Goal: Communication & Community: Answer question/provide support

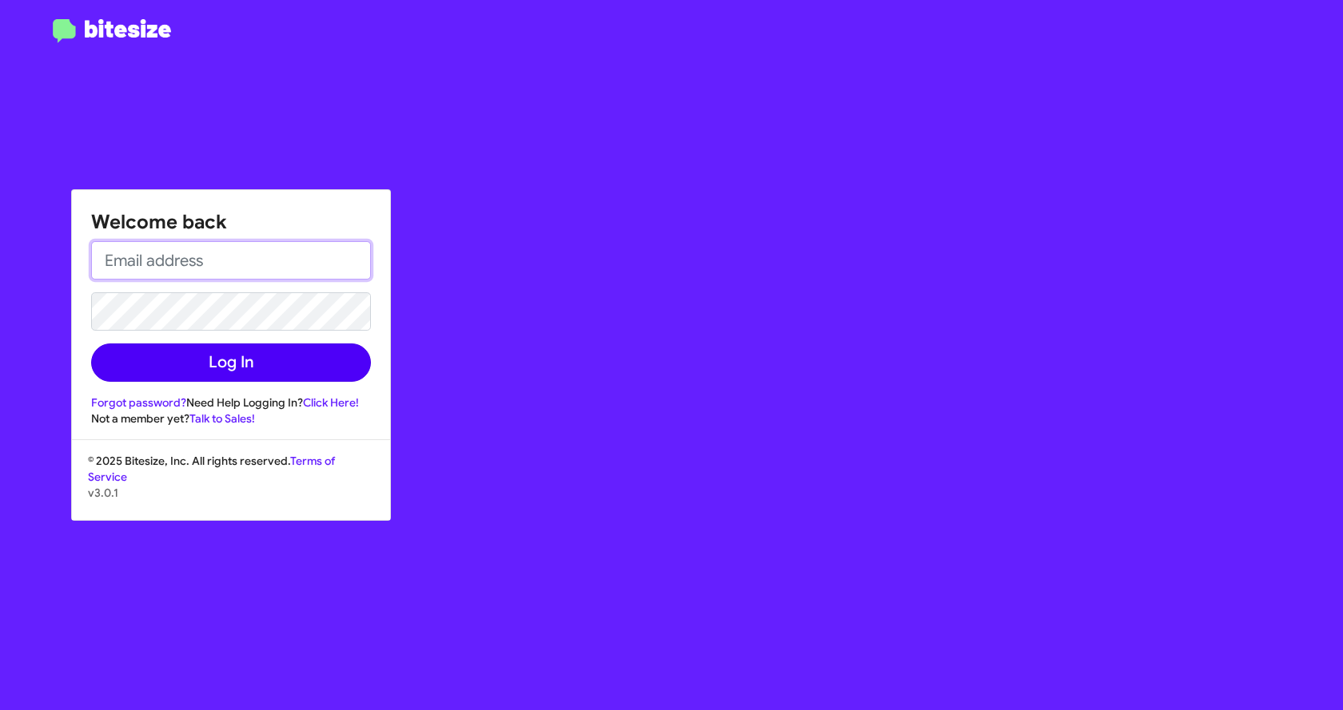
type input "[EMAIL_ADDRESS][DOMAIN_NAME]"
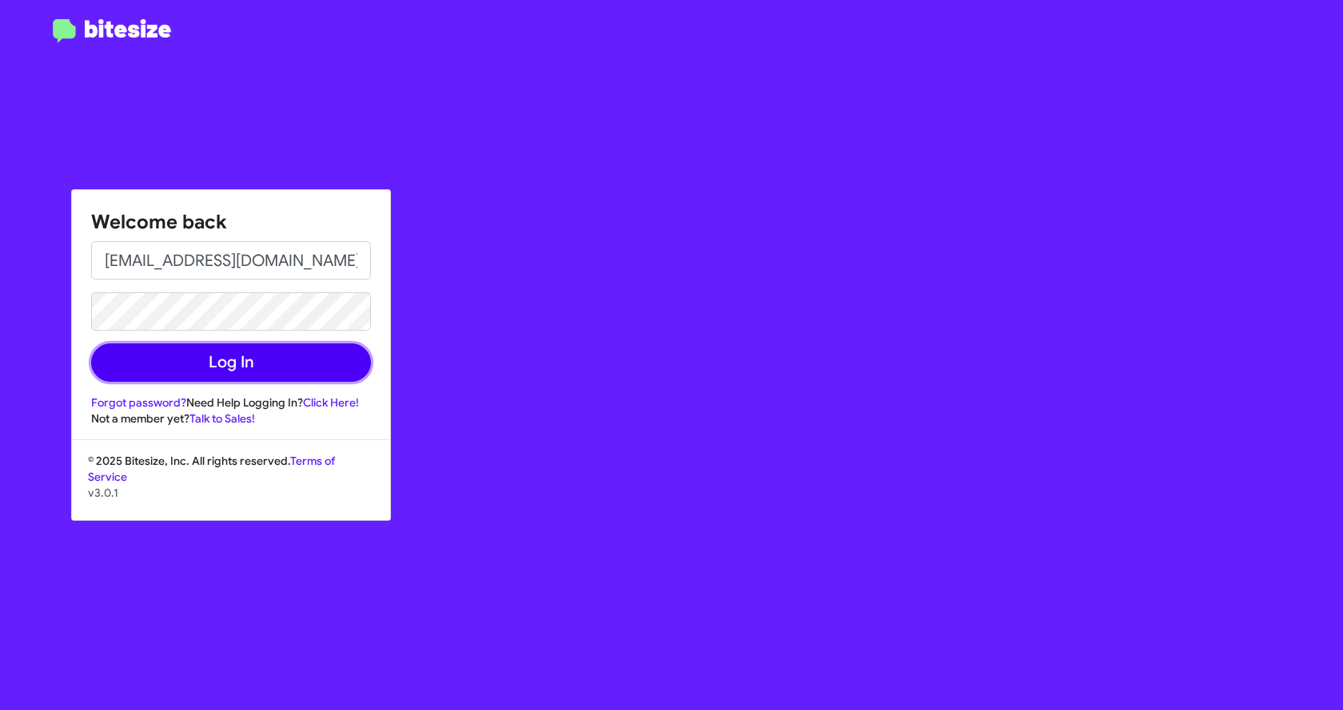
click at [241, 360] on button "Log In" at bounding box center [231, 363] width 280 height 38
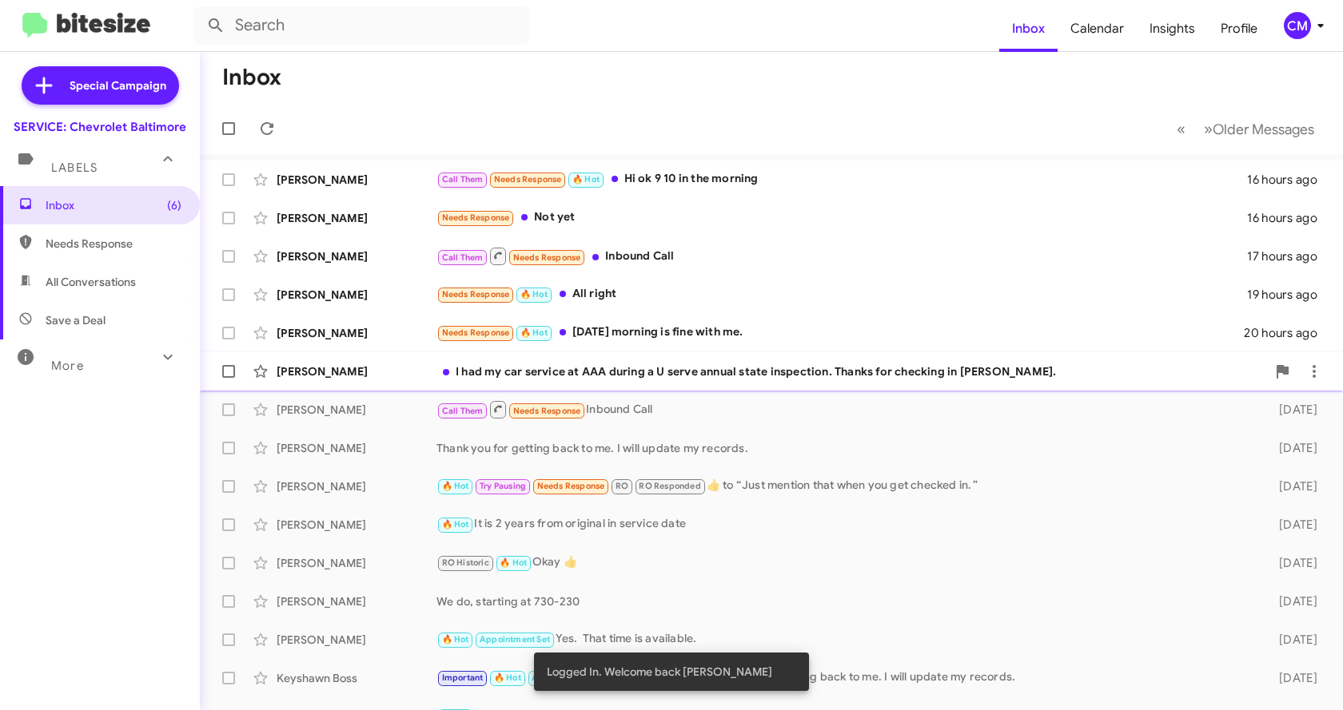
click at [519, 376] on div "I had my car service at AAA during a U serve annual state inspection. Thanks fo…" at bounding box center [851, 372] width 830 height 16
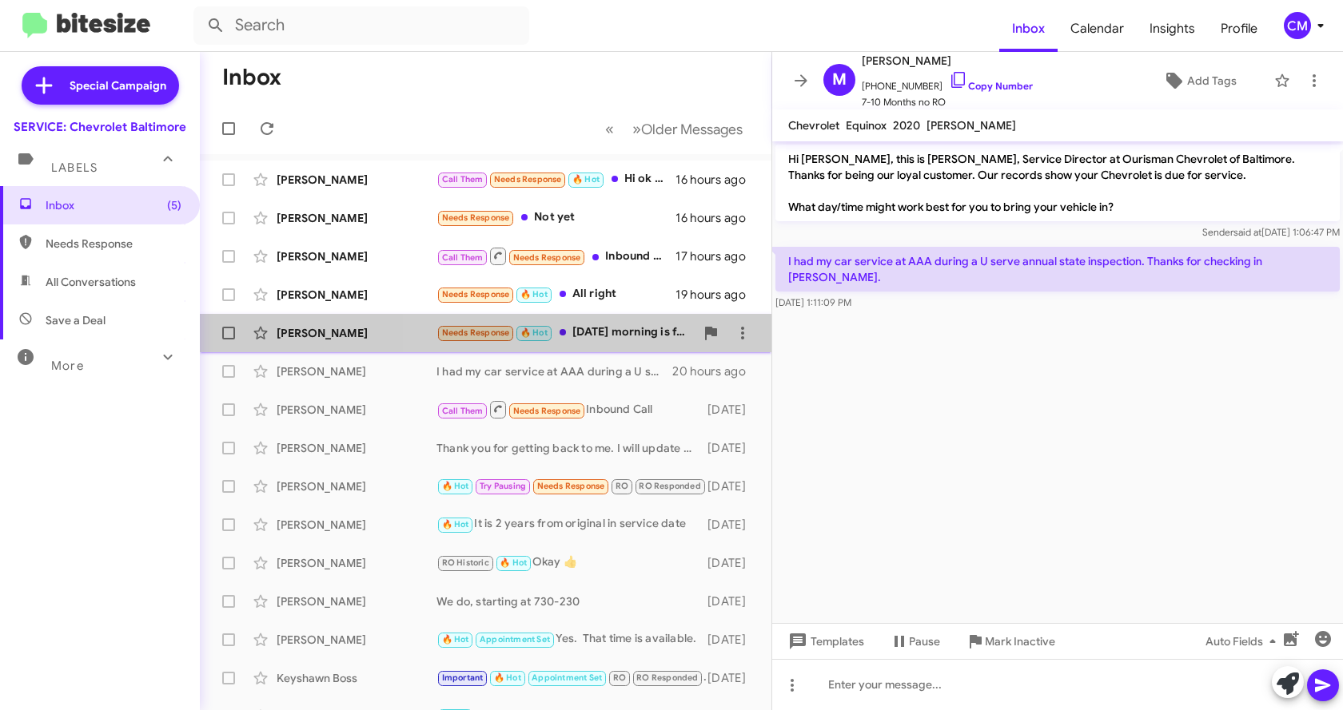
click at [584, 333] on div "Needs Response 🔥 Hot [DATE] morning is fine with me." at bounding box center [565, 333] width 258 height 18
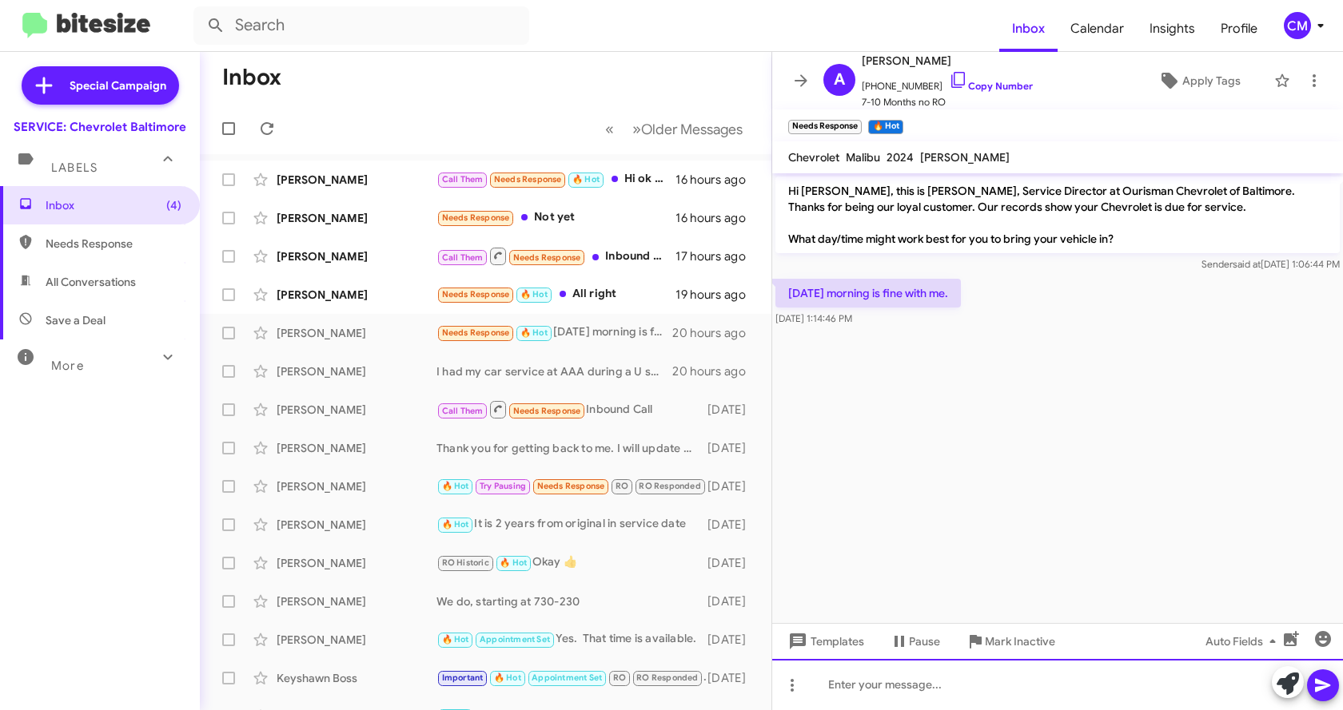
click at [870, 698] on div at bounding box center [1057, 684] width 571 height 51
click at [1325, 685] on icon at bounding box center [1322, 686] width 15 height 14
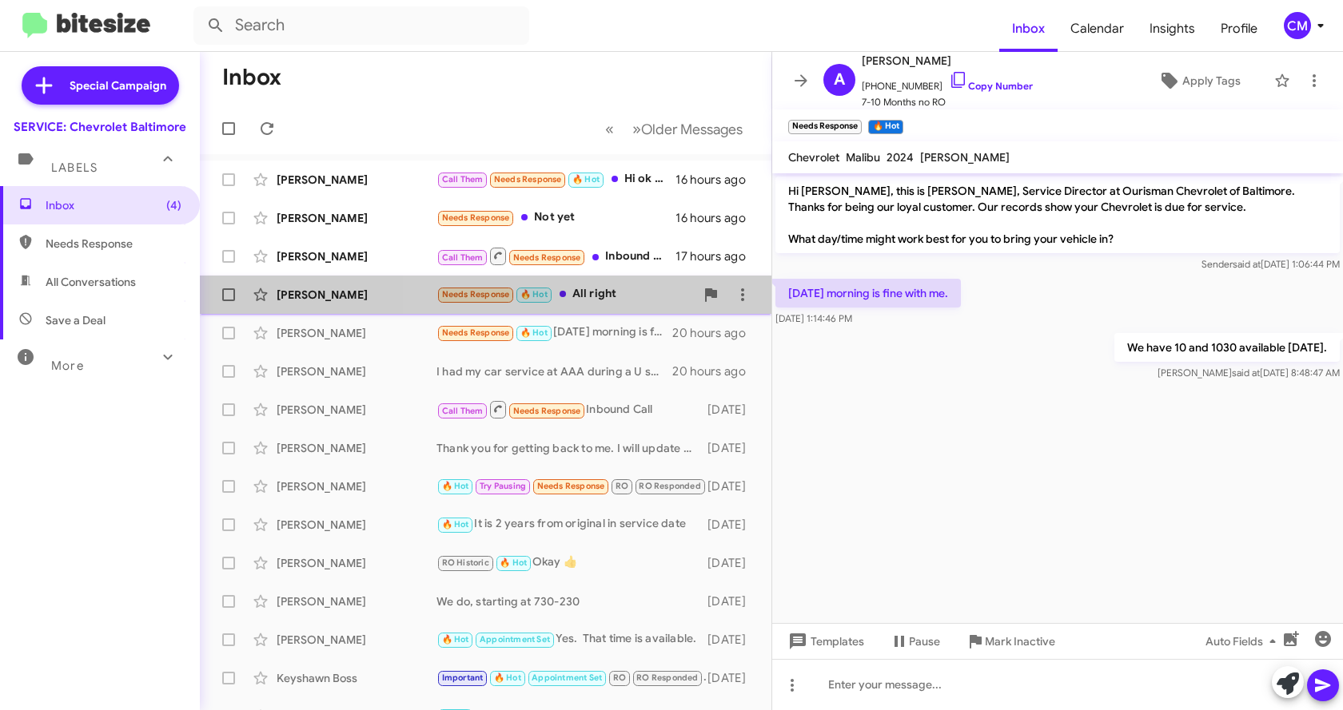
click at [587, 296] on div "Needs Response 🔥 Hot All right" at bounding box center [565, 294] width 258 height 18
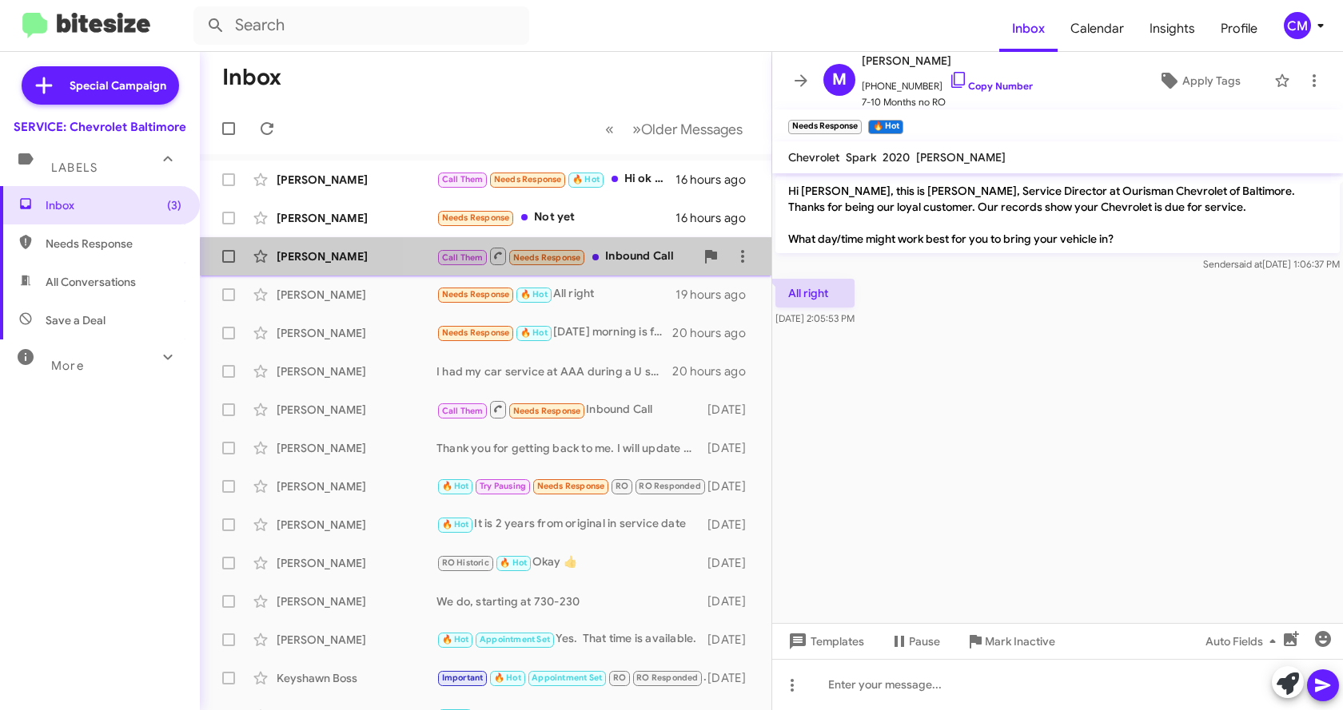
click at [622, 265] on div "Call Them Needs Response Inbound Call" at bounding box center [565, 256] width 258 height 20
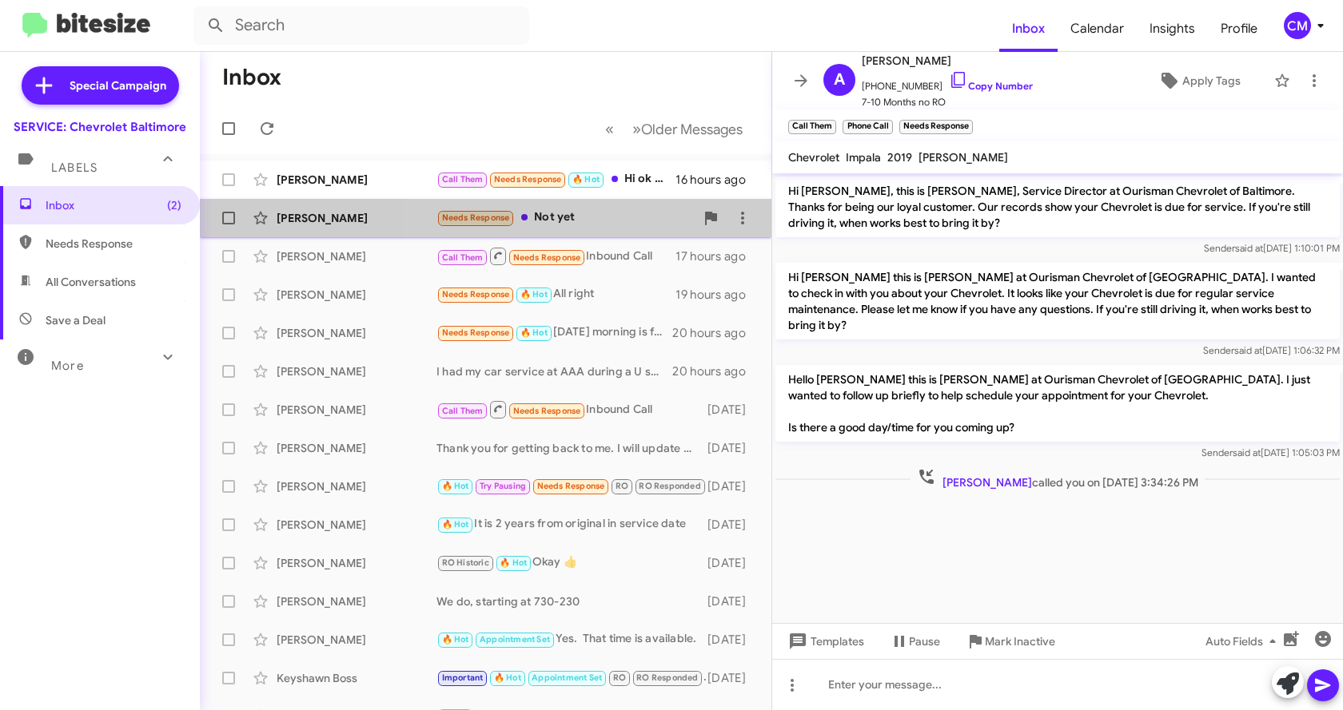
click at [591, 223] on div "Needs Response Not yet" at bounding box center [565, 218] width 258 height 18
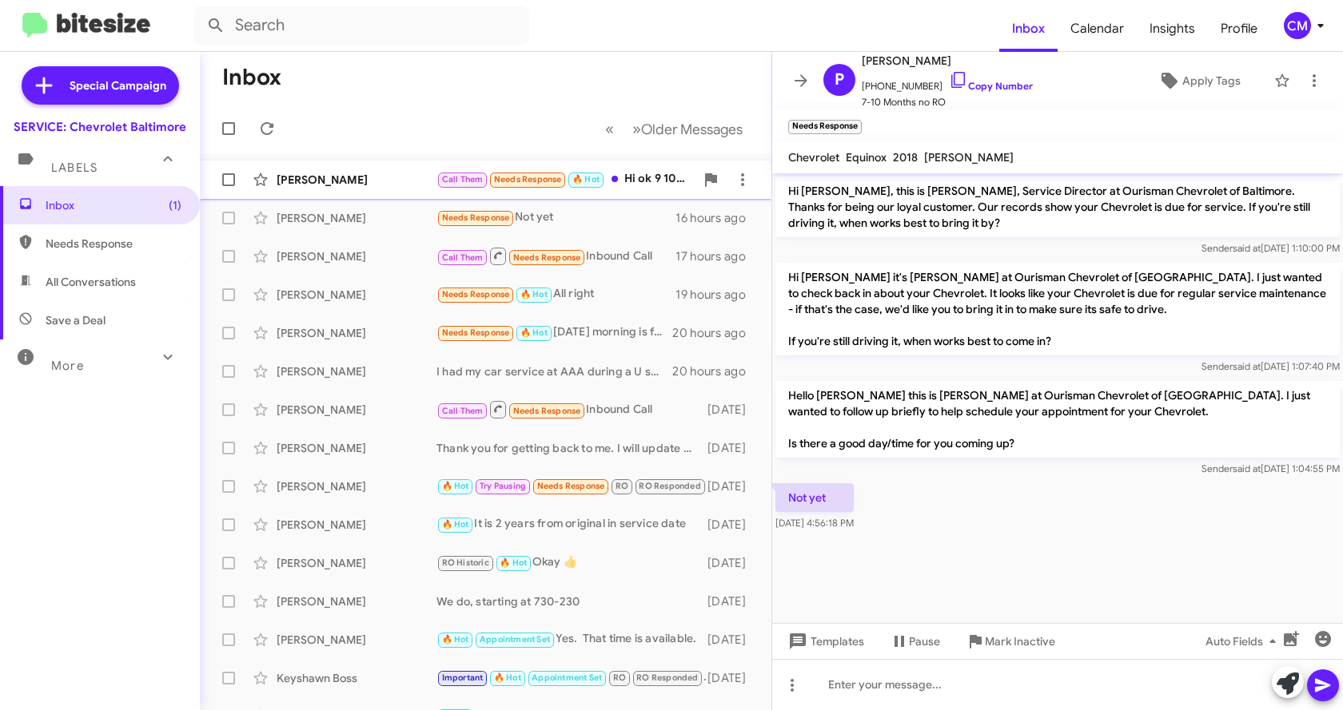
click at [627, 187] on div "Call Them Needs Response 🔥 Hot Hi ok 9 10 in the morning" at bounding box center [565, 179] width 258 height 18
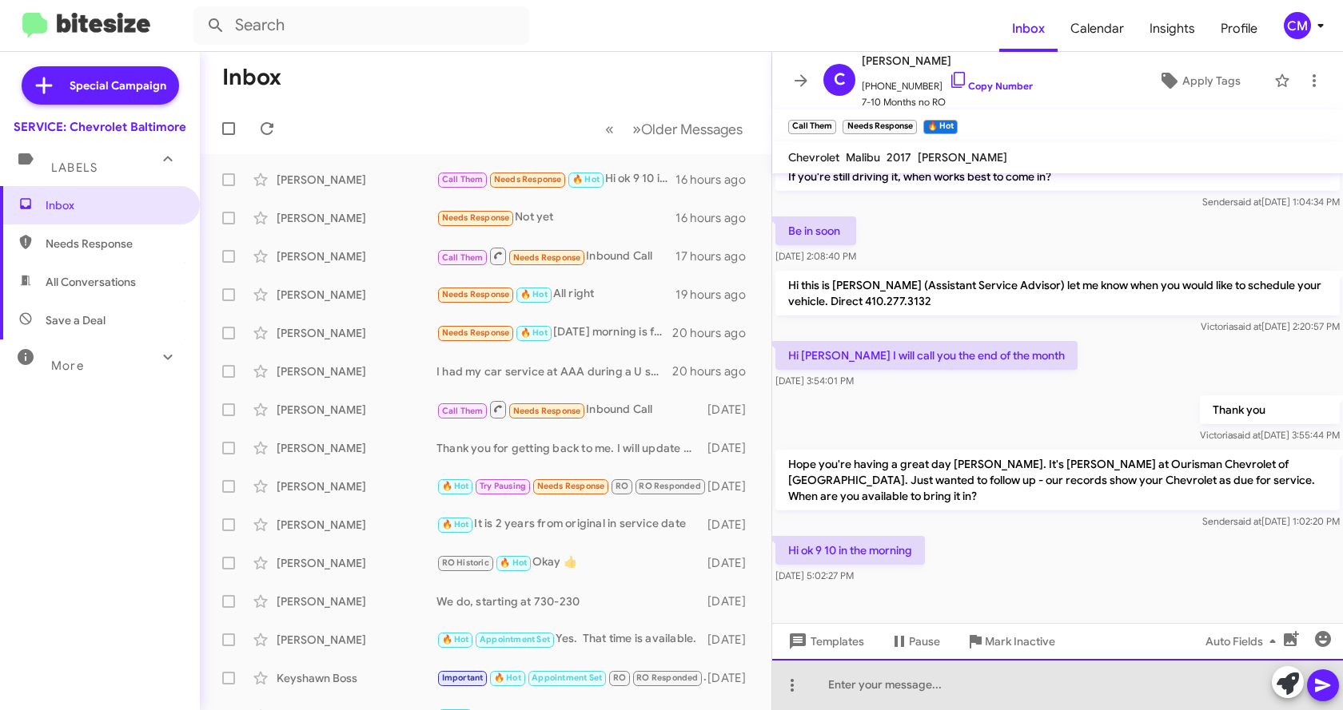
click at [920, 675] on div at bounding box center [1057, 684] width 571 height 51
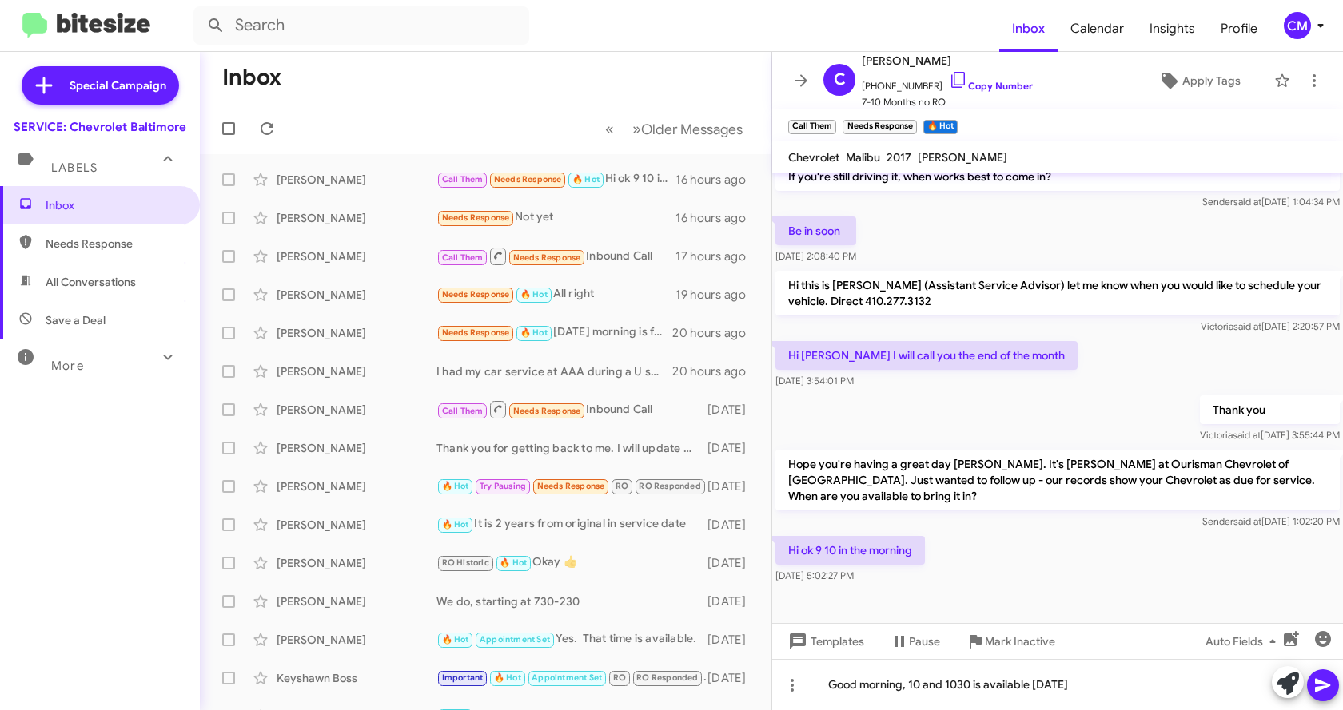
click at [1321, 683] on icon at bounding box center [1322, 686] width 15 height 14
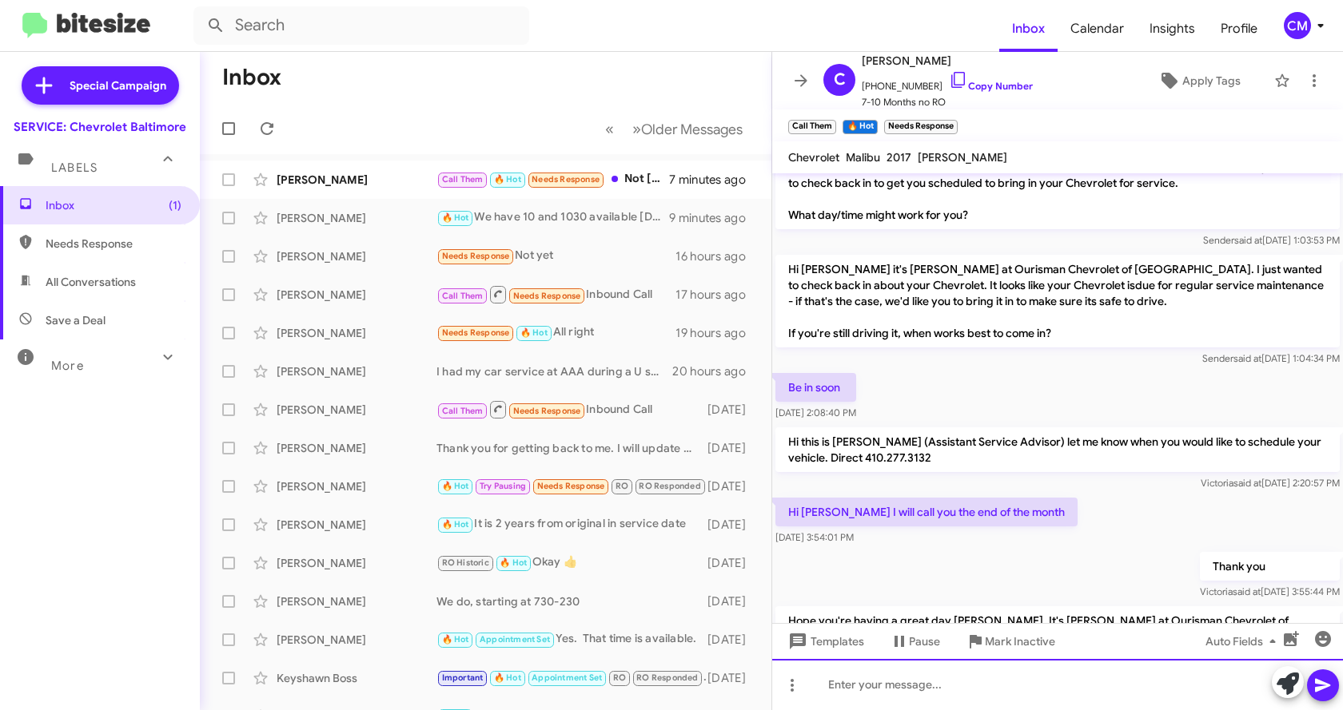
scroll to position [400, 0]
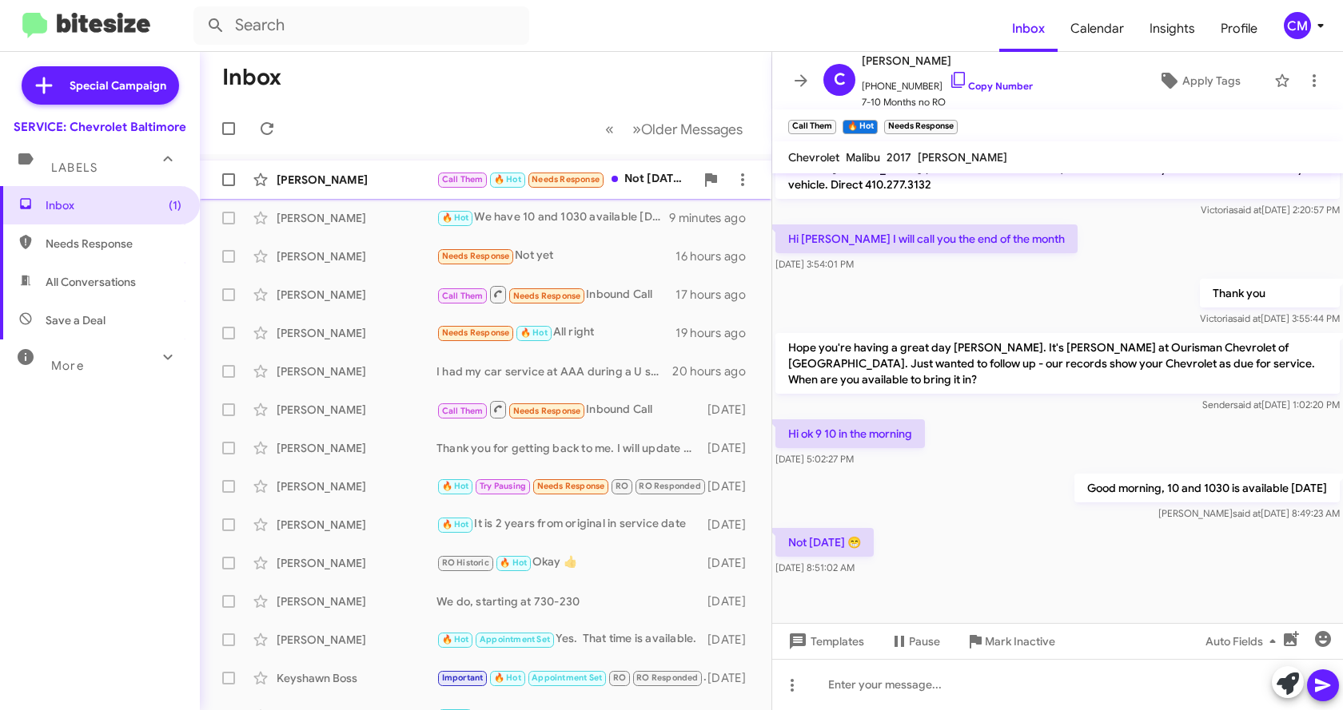
click at [337, 179] on div "[PERSON_NAME]" at bounding box center [357, 180] width 160 height 16
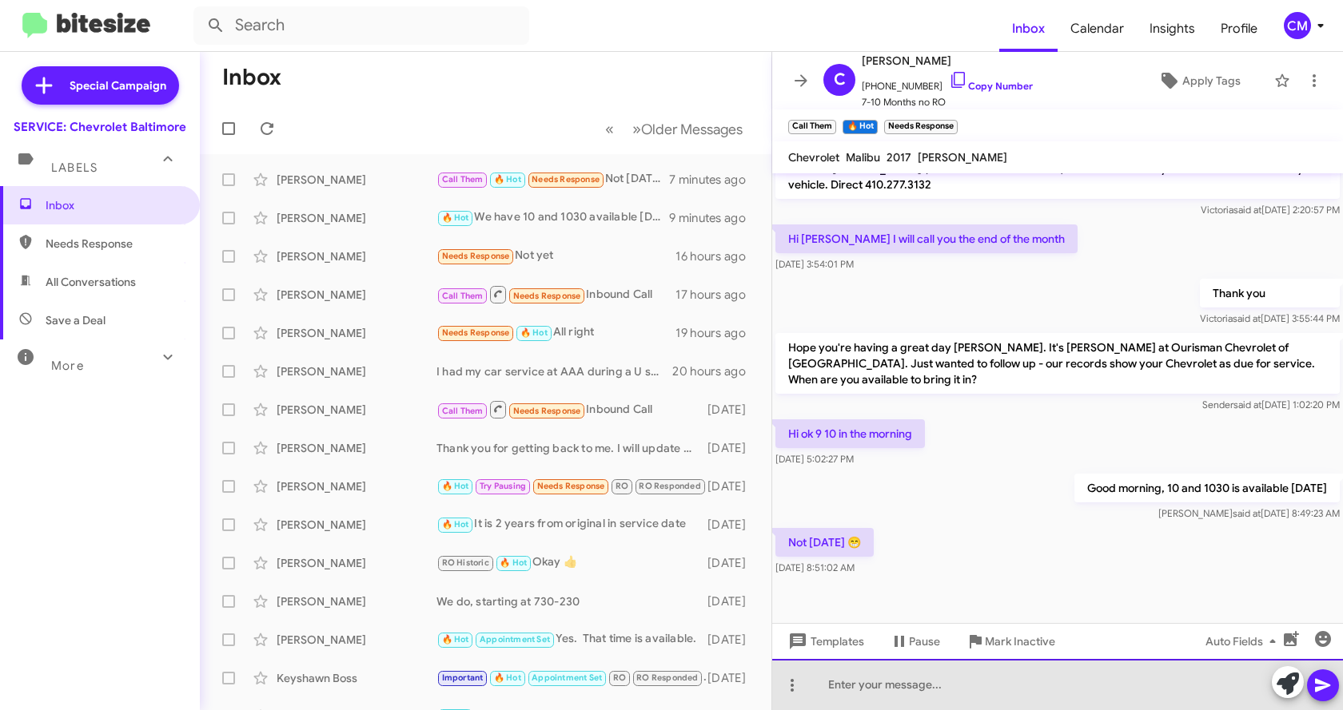
click at [932, 706] on div at bounding box center [1057, 684] width 571 height 51
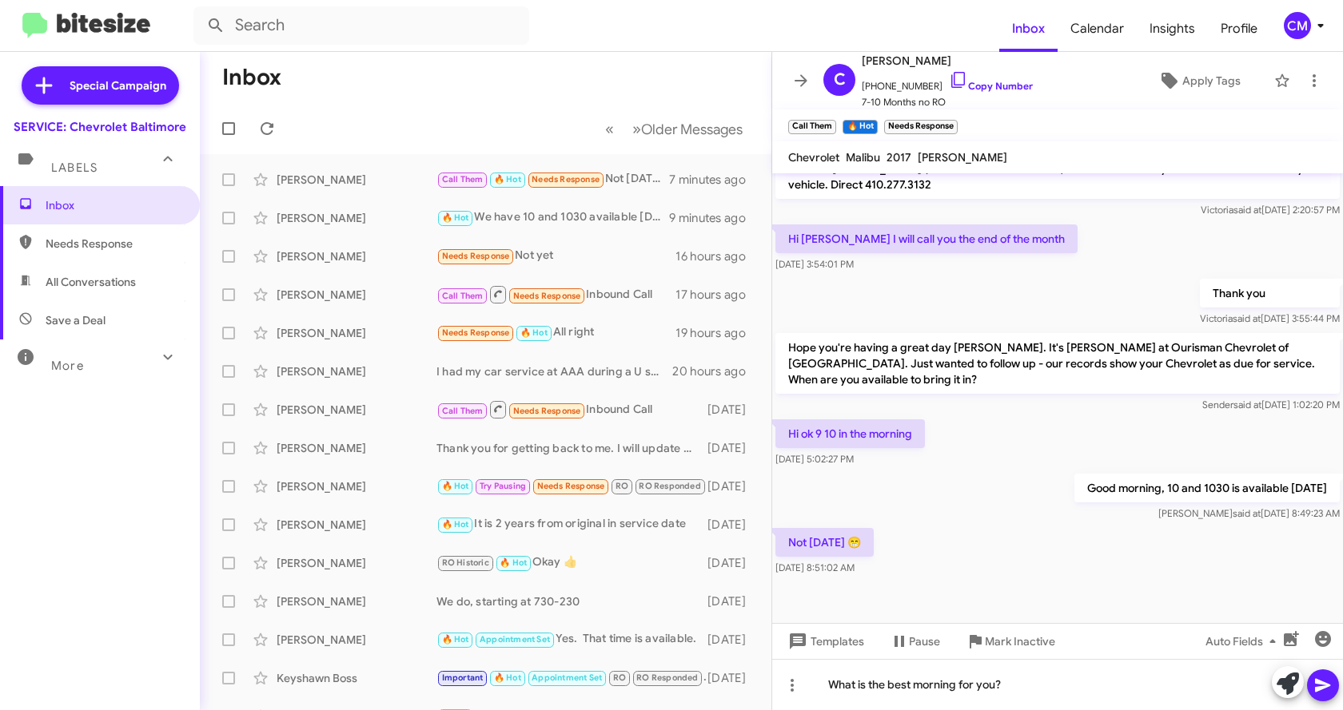
click at [1318, 692] on icon at bounding box center [1322, 685] width 19 height 19
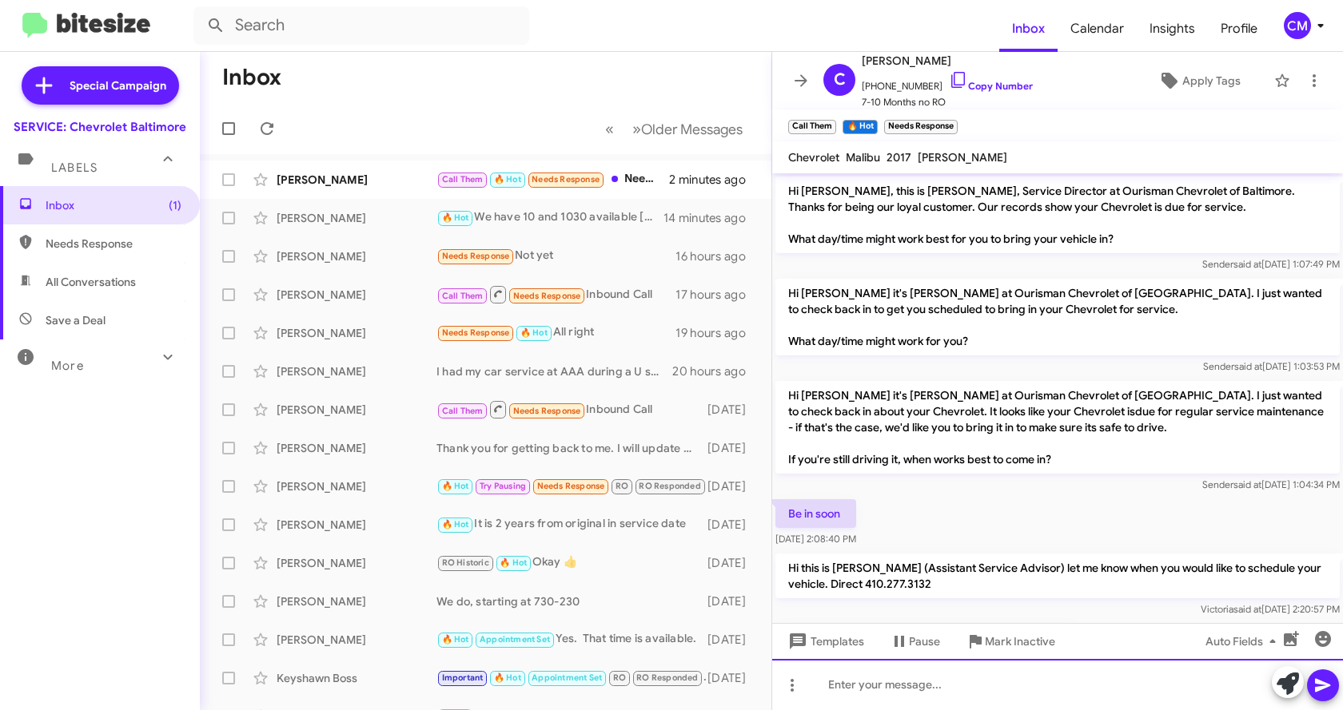
scroll to position [633, 0]
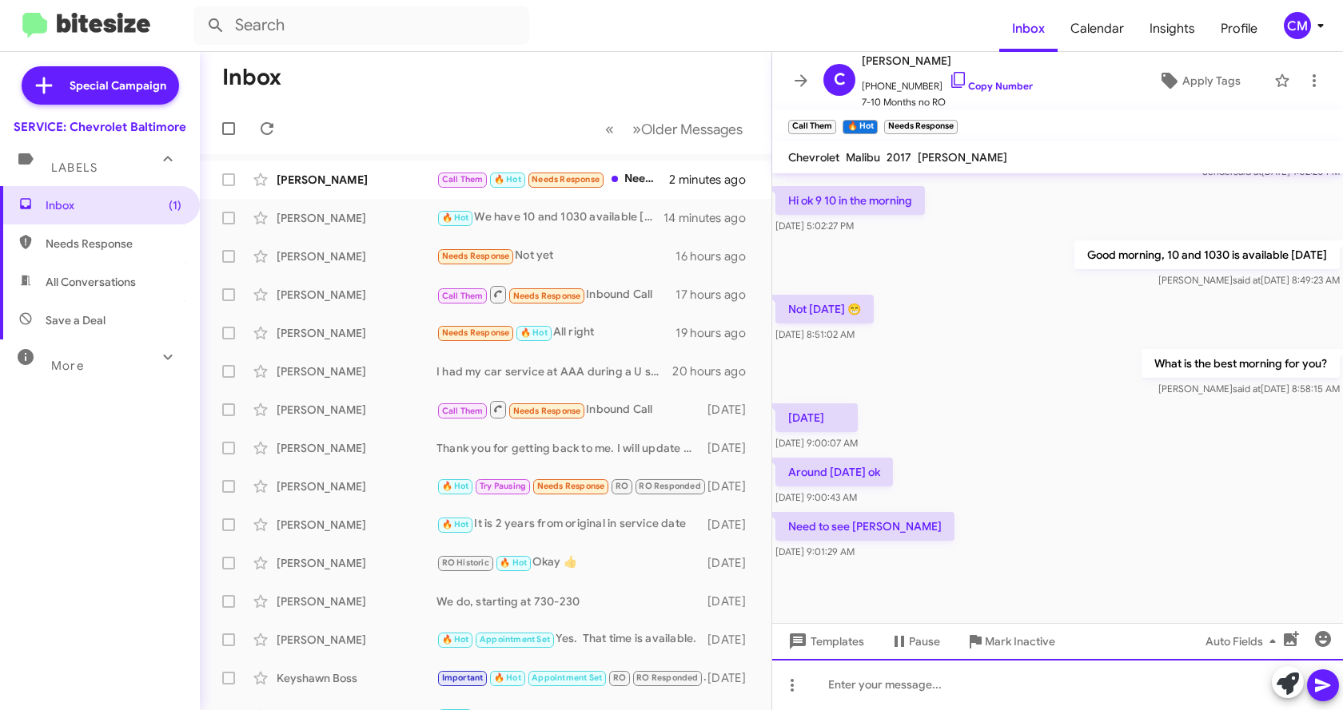
click at [860, 677] on div at bounding box center [1057, 684] width 571 height 51
click at [1320, 683] on icon at bounding box center [1322, 686] width 15 height 14
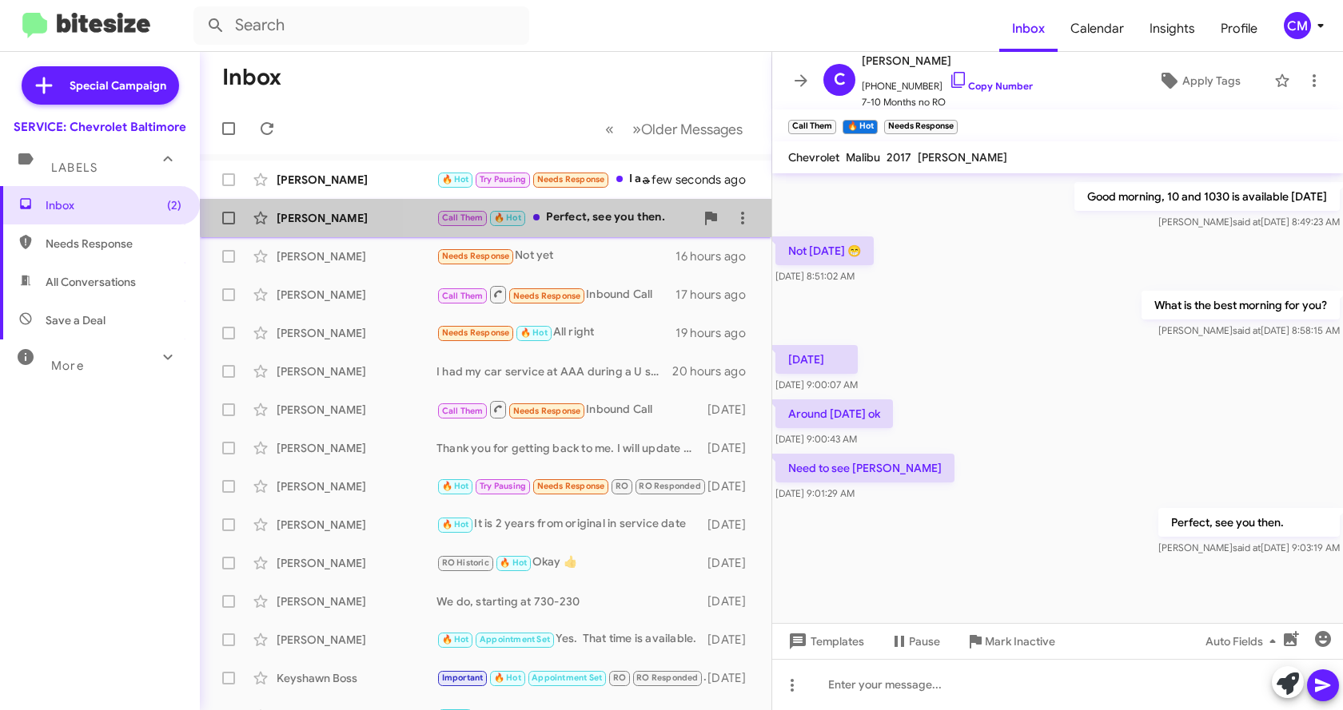
click at [586, 210] on div "Call Them 🔥 Hot Perfect, see you then." at bounding box center [565, 218] width 258 height 18
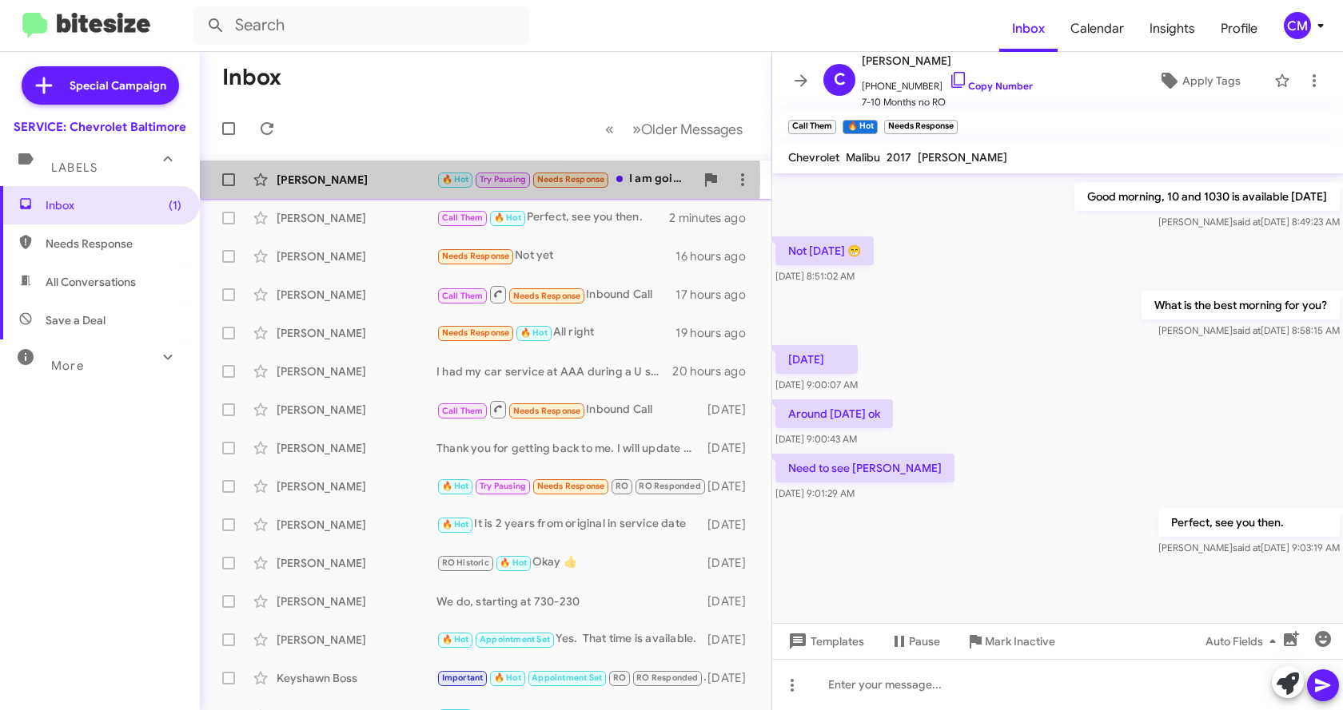
click at [356, 177] on div "[PERSON_NAME]" at bounding box center [357, 180] width 160 height 16
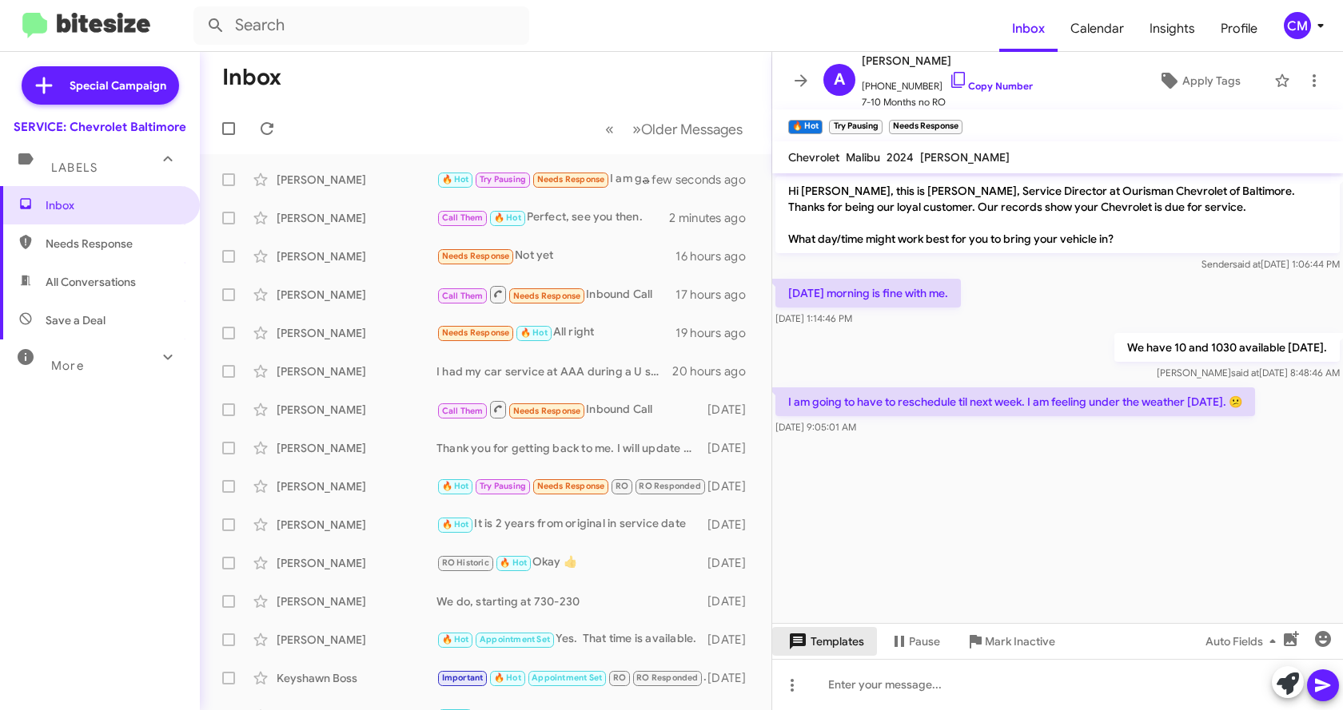
click at [832, 639] on span "Templates" at bounding box center [824, 641] width 79 height 29
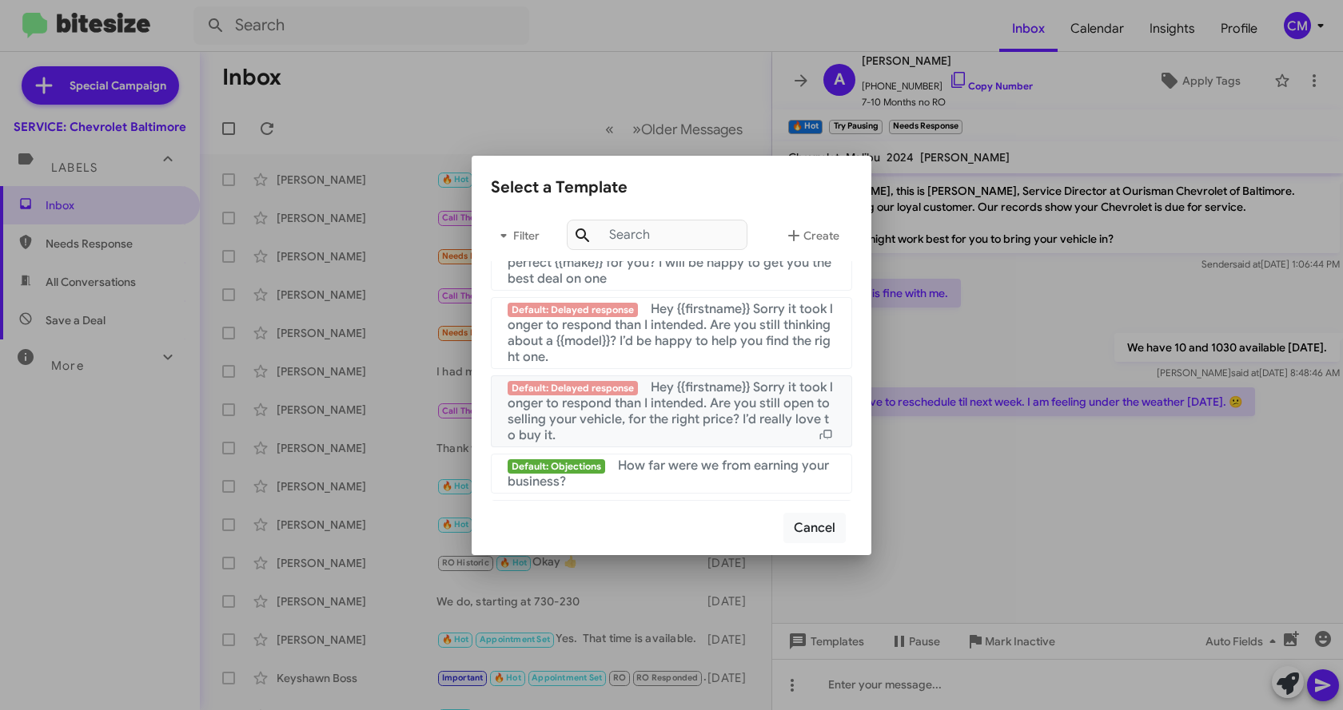
scroll to position [1072, 0]
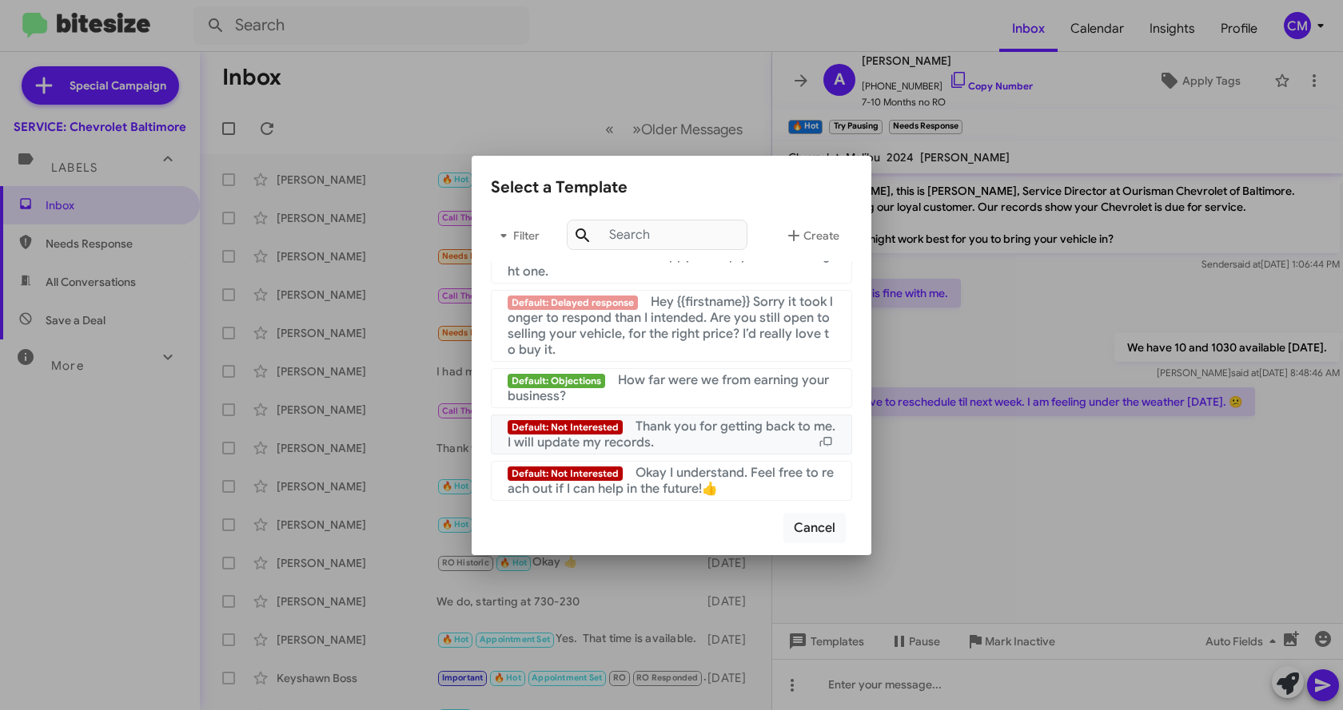
click at [680, 442] on div "Default: Not Interested Thank you for getting back to me. I will update my reco…" at bounding box center [671, 435] width 328 height 32
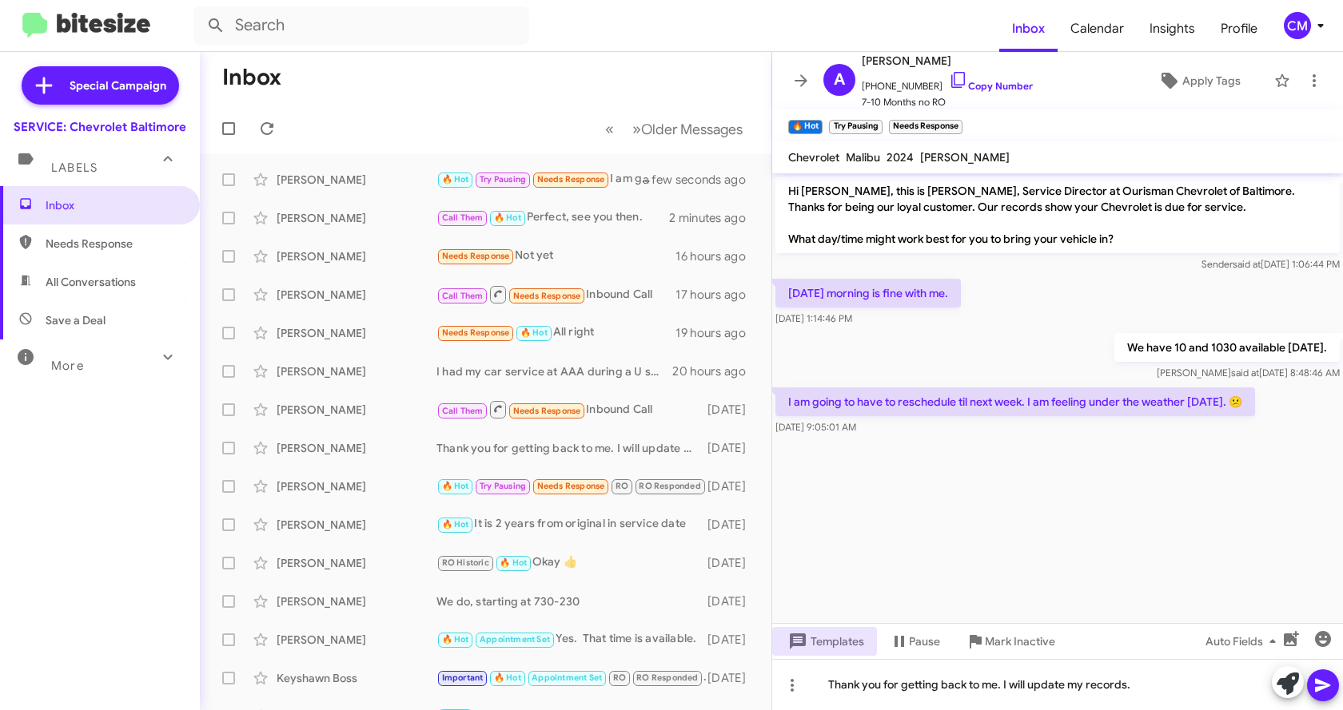
click at [1311, 688] on button at bounding box center [1323, 686] width 32 height 32
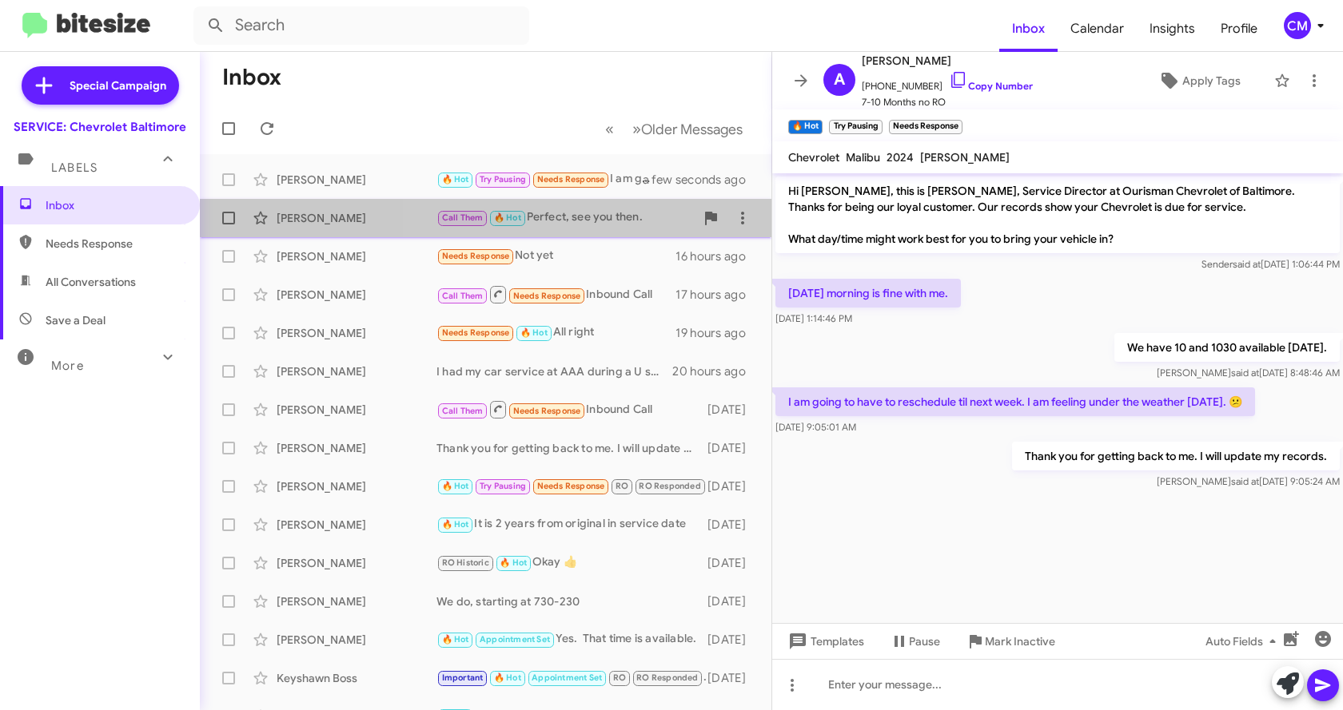
click at [573, 213] on div "Call Them 🔥 Hot Perfect, see you then." at bounding box center [565, 218] width 258 height 18
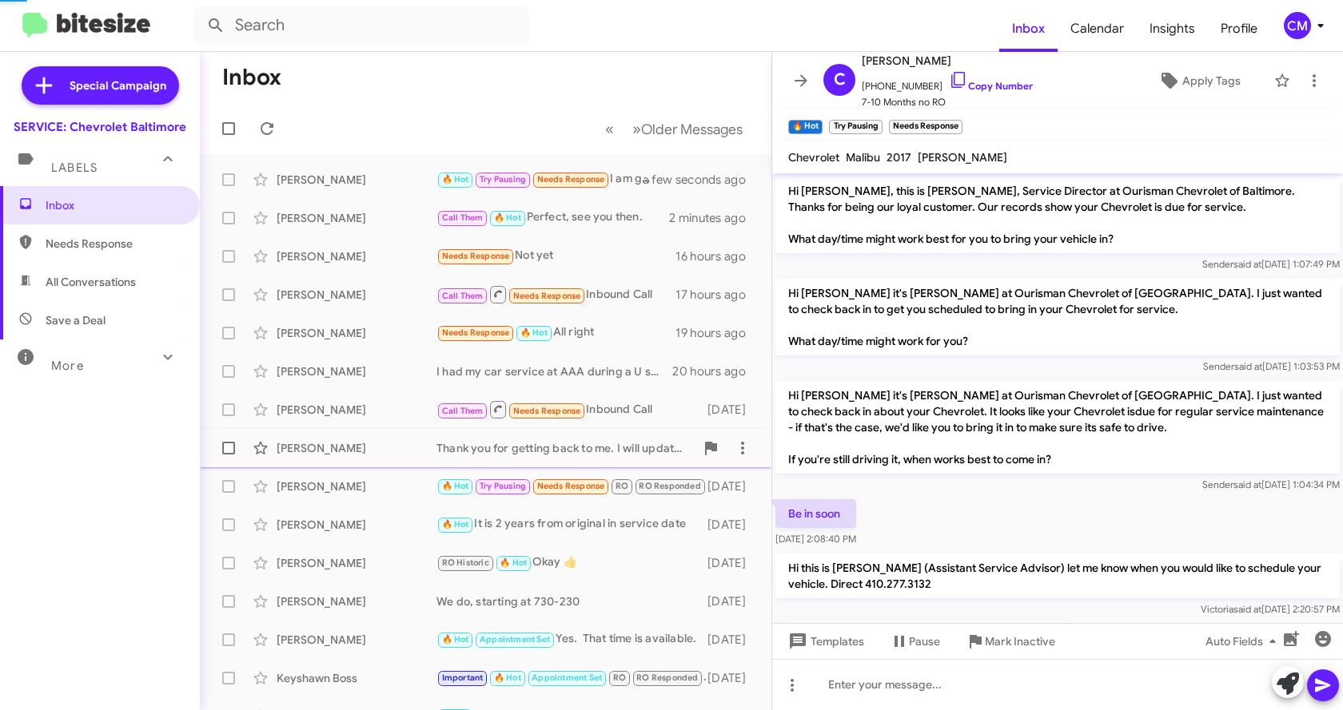
scroll to position [691, 0]
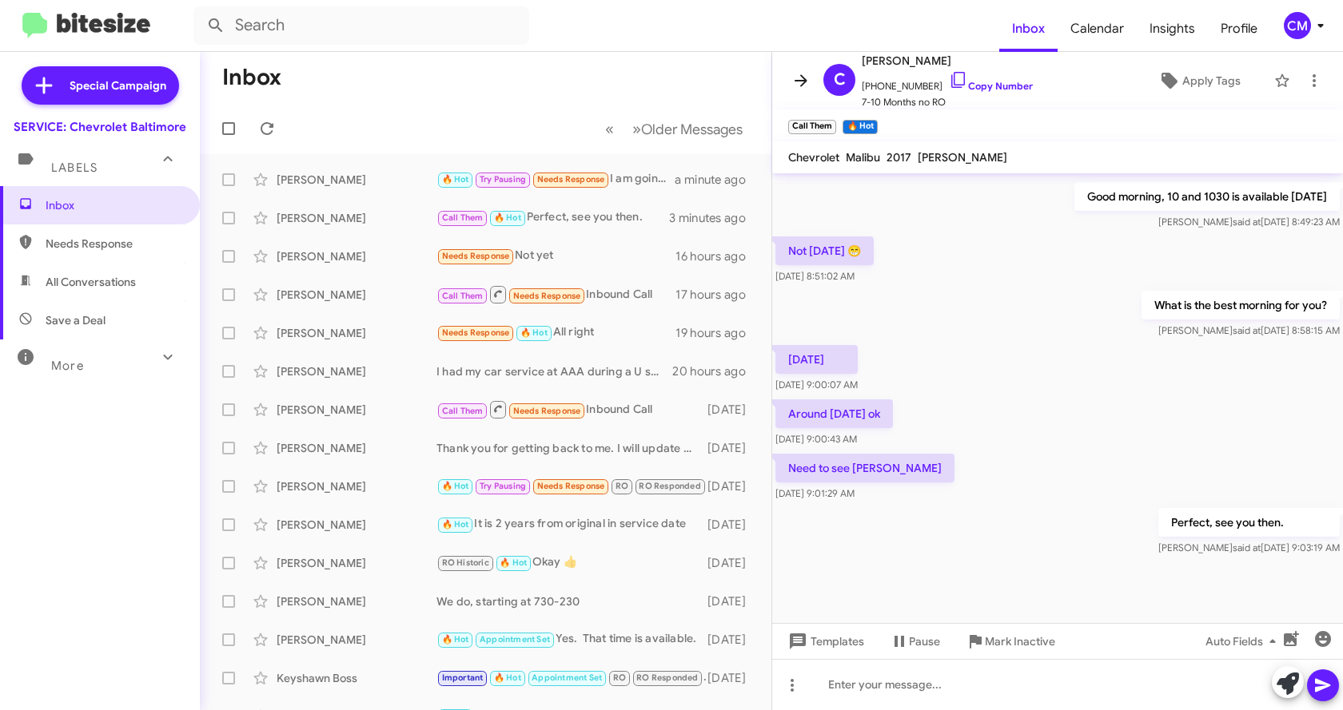
click at [798, 78] on icon at bounding box center [800, 80] width 19 height 19
